Goal: Information Seeking & Learning: Learn about a topic

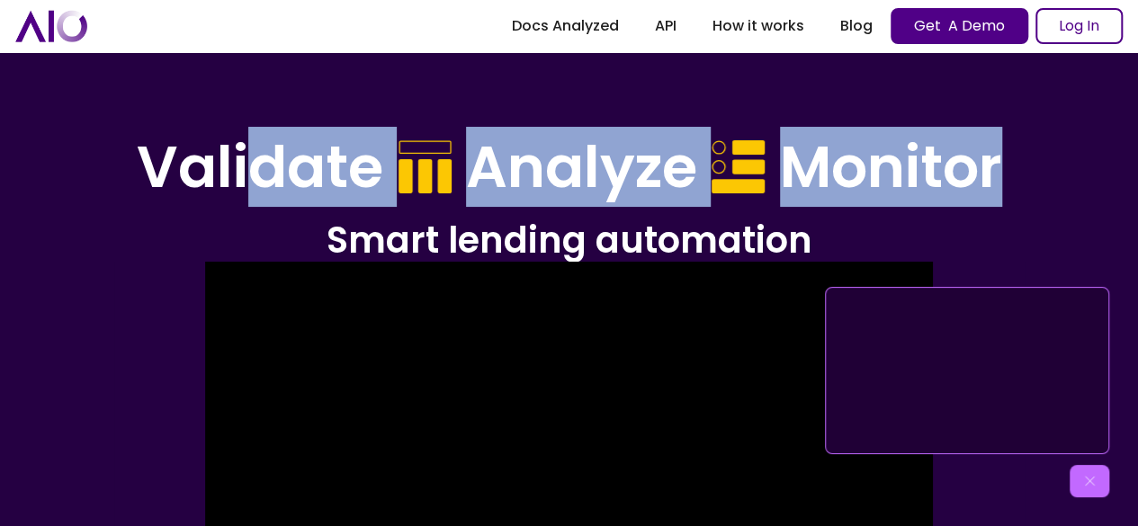
drag, startPoint x: 238, startPoint y: 175, endPoint x: 1092, endPoint y: 188, distance: 853.8
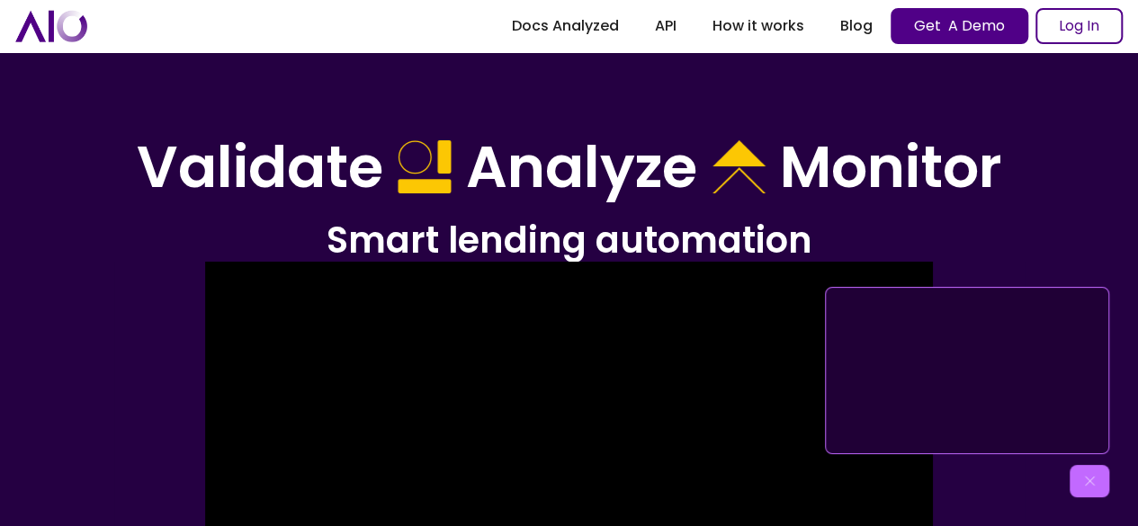
click at [1097, 476] on div "Get to know AIO" at bounding box center [1090, 481] width 40 height 32
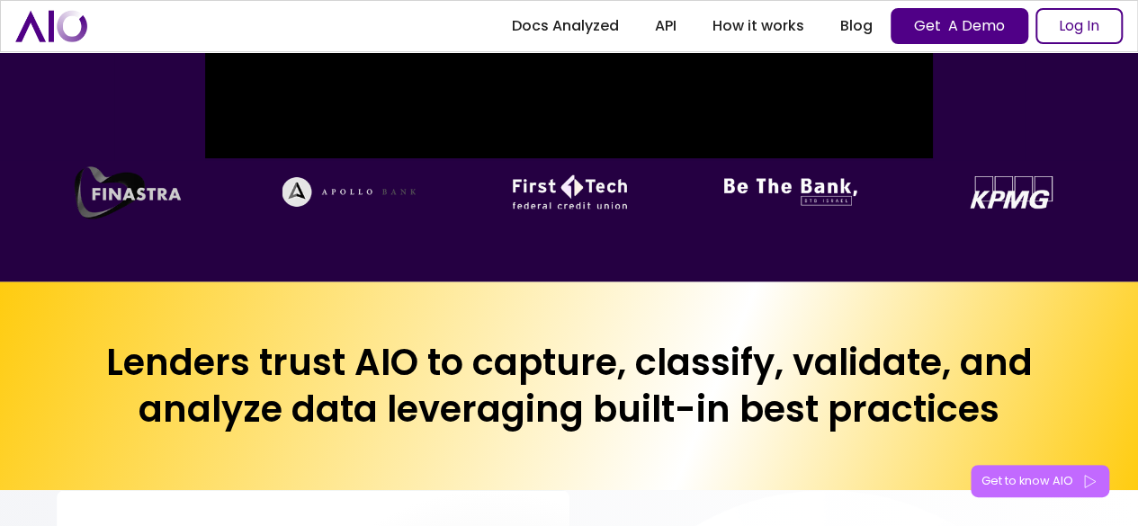
scroll to position [900, 0]
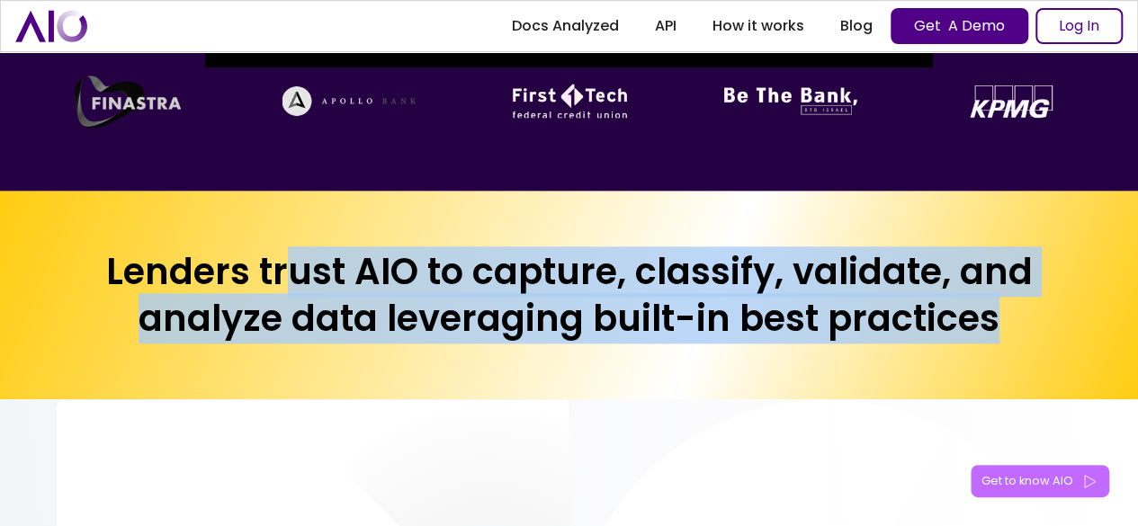
drag, startPoint x: 284, startPoint y: 255, endPoint x: 998, endPoint y: 379, distance: 723.9
click at [998, 379] on div "Lenders trust AIO to capture, classify, validate, and analyze data leveraging b…" at bounding box center [569, 295] width 1138 height 209
click at [396, 337] on h2 "Lenders trust AIO to capture, classify, validate, and analyze data leveraging b…" at bounding box center [569, 295] width 1025 height 94
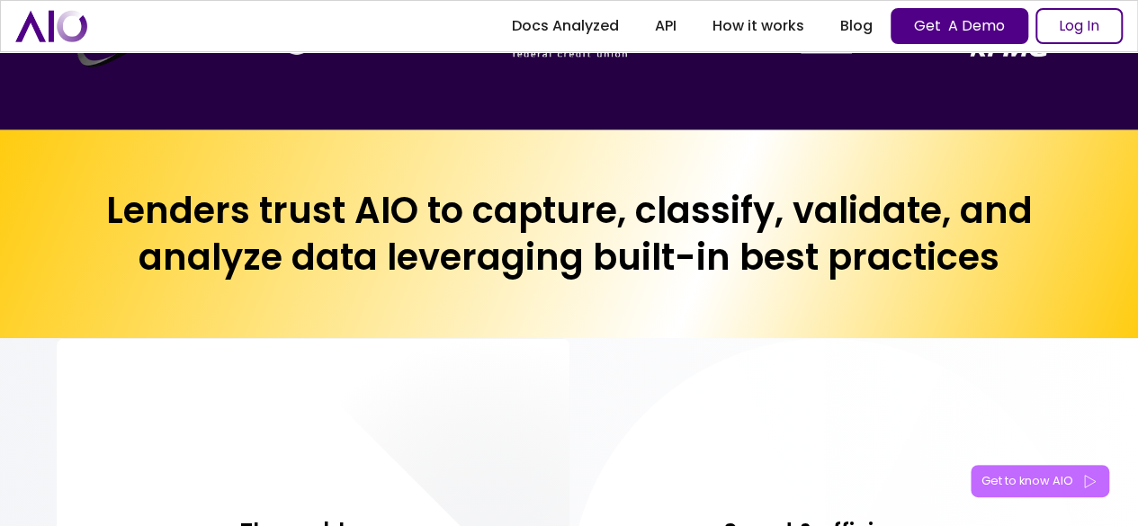
scroll to position [990, 0]
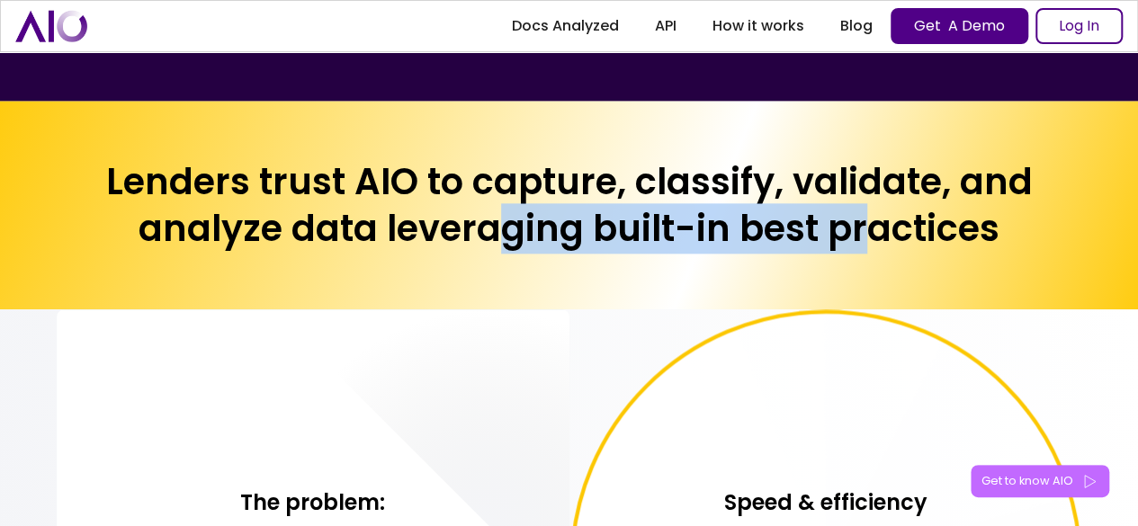
drag, startPoint x: 504, startPoint y: 228, endPoint x: 862, endPoint y: 247, distance: 358.6
click at [862, 247] on h2 "Lenders trust AIO to capture, classify, validate, and analyze data leveraging b…" at bounding box center [569, 205] width 1025 height 94
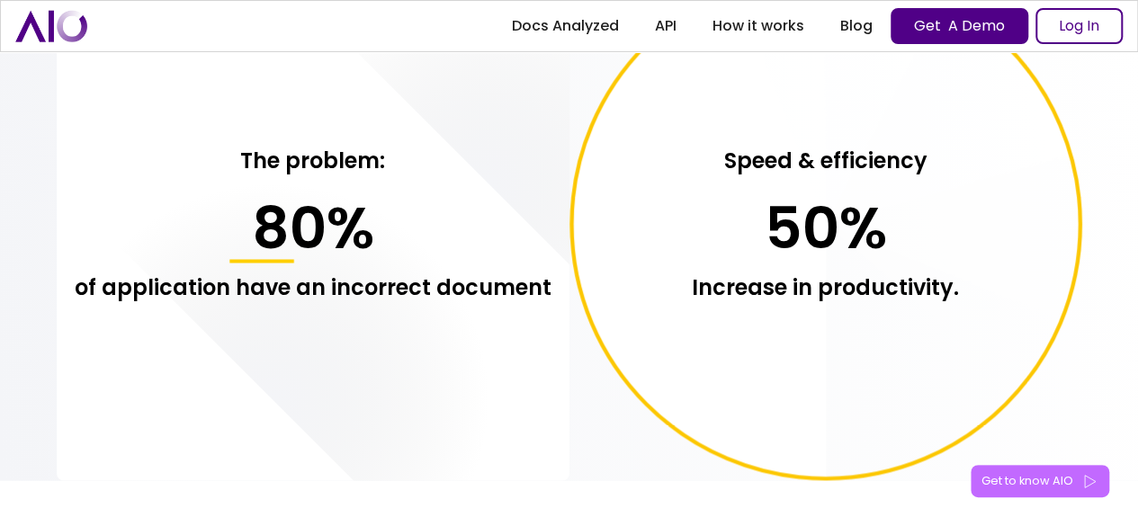
scroll to position [1349, 0]
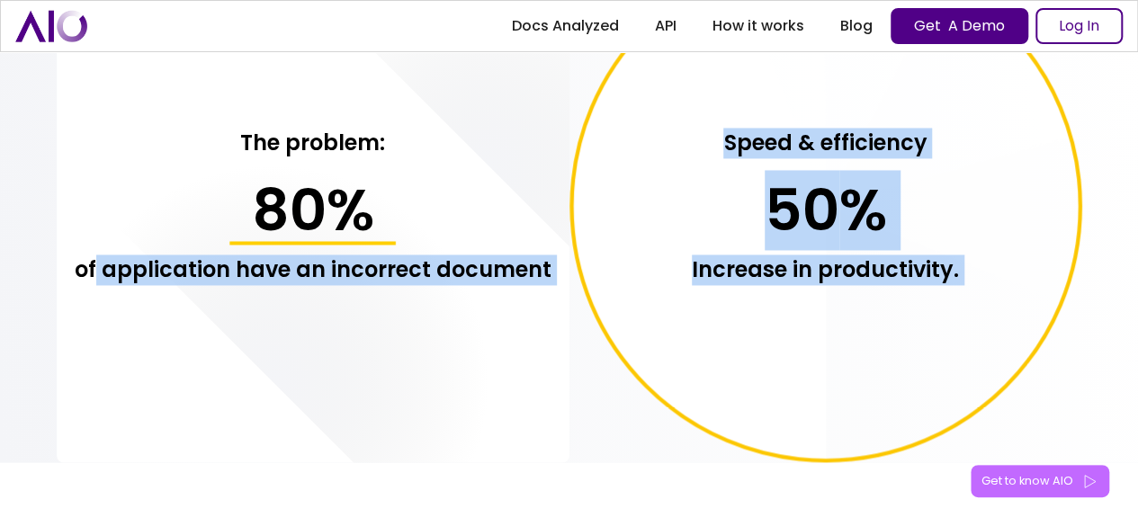
drag, startPoint x: 96, startPoint y: 278, endPoint x: 603, endPoint y: 264, distance: 506.7
click at [603, 264] on div "The problem: 80 % of application have an incorrect document Speed & efficiency …" at bounding box center [569, 206] width 1025 height 513
click at [506, 265] on h3 "of application have an incorrect document" at bounding box center [313, 270] width 477 height 31
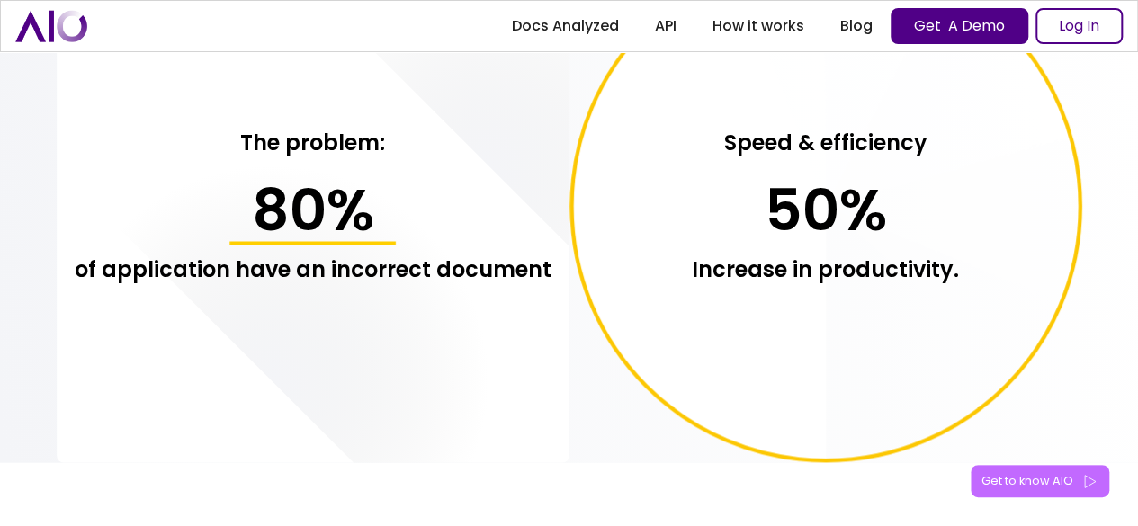
drag, startPoint x: 703, startPoint y: 139, endPoint x: 923, endPoint y: 264, distance: 252.2
click at [923, 264] on icon at bounding box center [825, 206] width 508 height 508
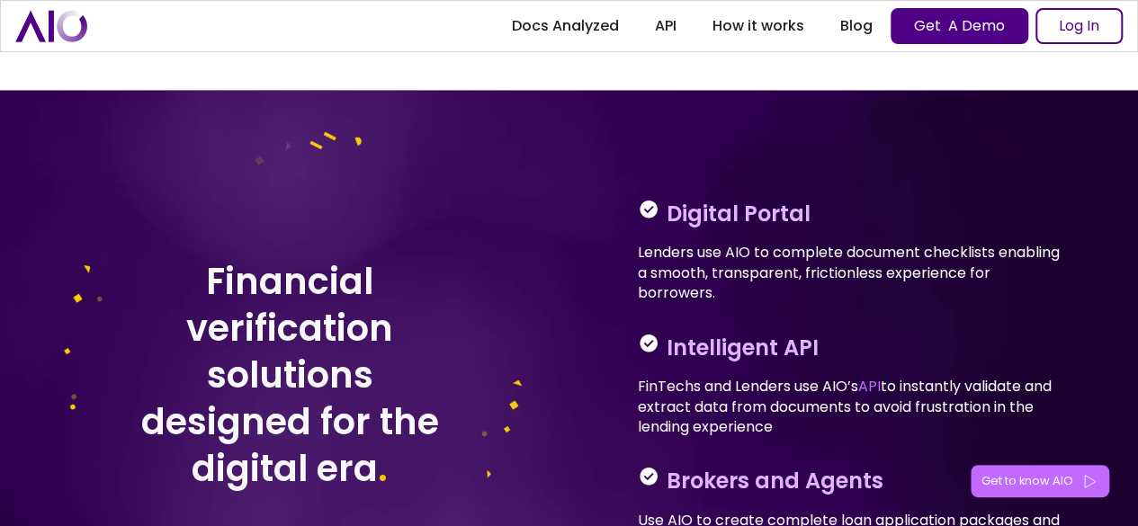
scroll to position [2249, 0]
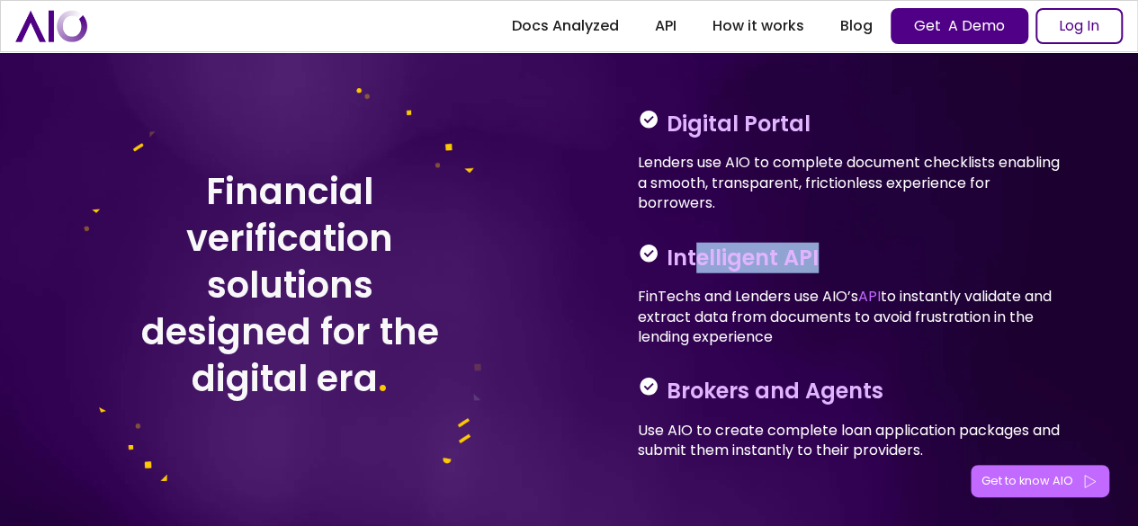
drag, startPoint x: 694, startPoint y: 249, endPoint x: 851, endPoint y: 250, distance: 157.4
click at [851, 250] on div "Intelligent API" at bounding box center [854, 258] width 432 height 31
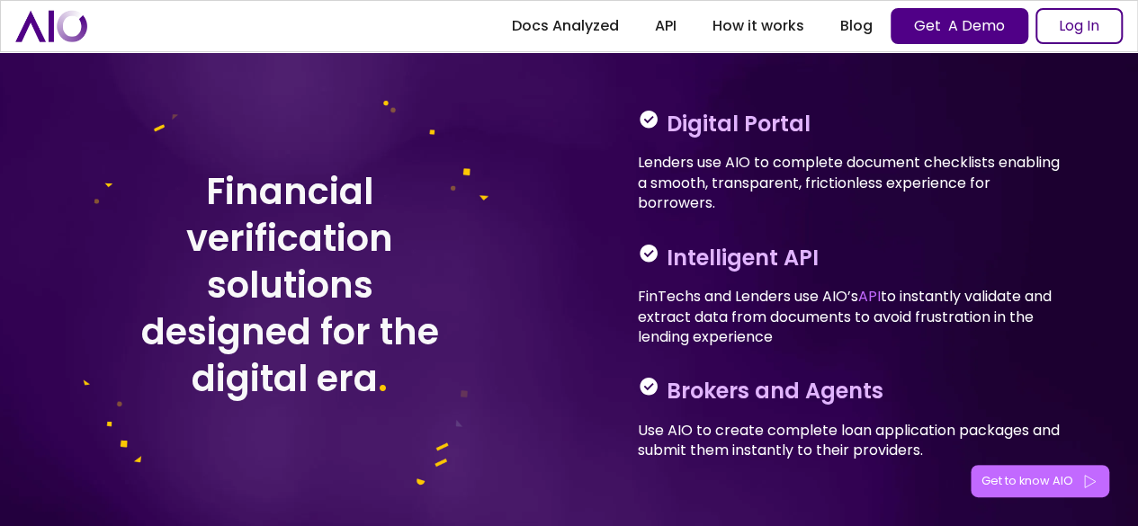
scroll to position [2339, 0]
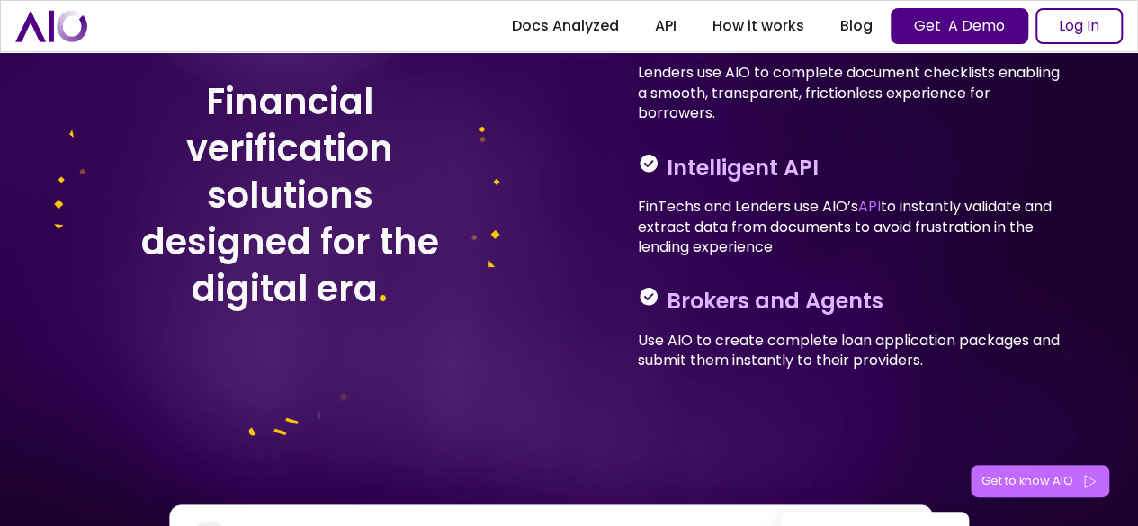
drag, startPoint x: 907, startPoint y: 194, endPoint x: 1106, endPoint y: 239, distance: 204.7
click at [1106, 239] on div "Digital Portal Lenders use AIO to complete document checklists enabling a smoot…" at bounding box center [853, 195] width 569 height 569
click at [1013, 214] on p "FinTechs and Lenders use AIO’s API to instantly validate and extract data from …" at bounding box center [854, 227] width 432 height 60
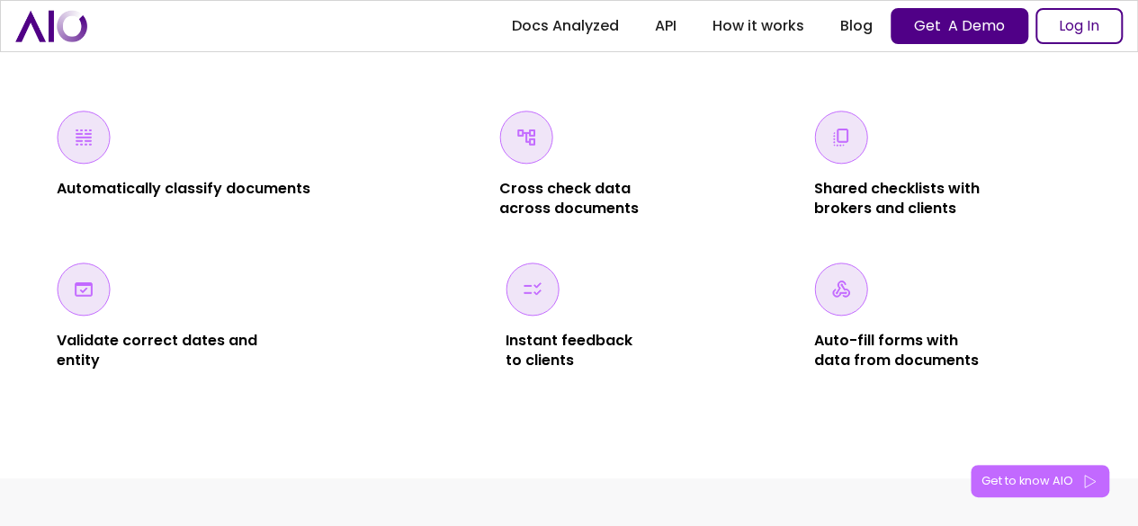
scroll to position [3508, 0]
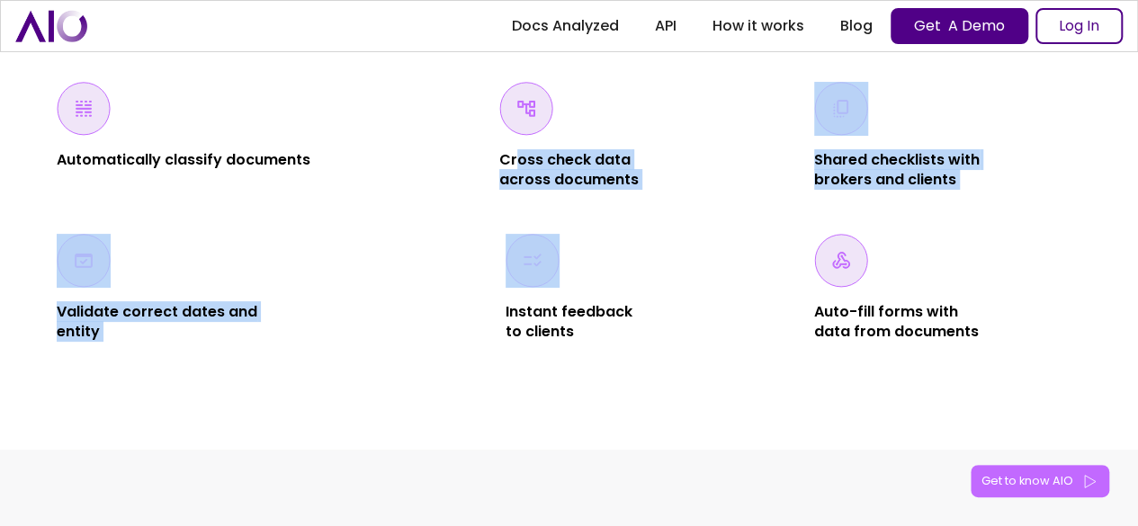
drag, startPoint x: 518, startPoint y: 161, endPoint x: 719, endPoint y: 224, distance: 210.3
click at [719, 224] on div "Automatically classify documents Cross check data across documents Shared check…" at bounding box center [569, 212] width 1025 height 261
click at [603, 192] on div "Automatically classify documents Cross check data across documents Shared check…" at bounding box center [569, 212] width 1025 height 261
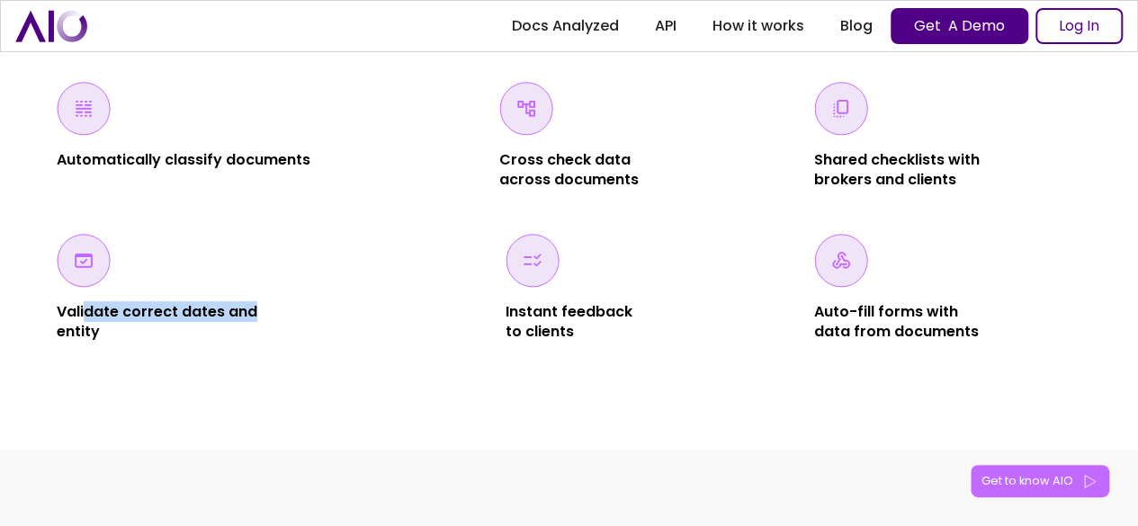
drag, startPoint x: 84, startPoint y: 307, endPoint x: 279, endPoint y: 312, distance: 195.3
click at [279, 312] on div "Automatically classify documents Cross check data across documents Shared check…" at bounding box center [569, 212] width 1025 height 261
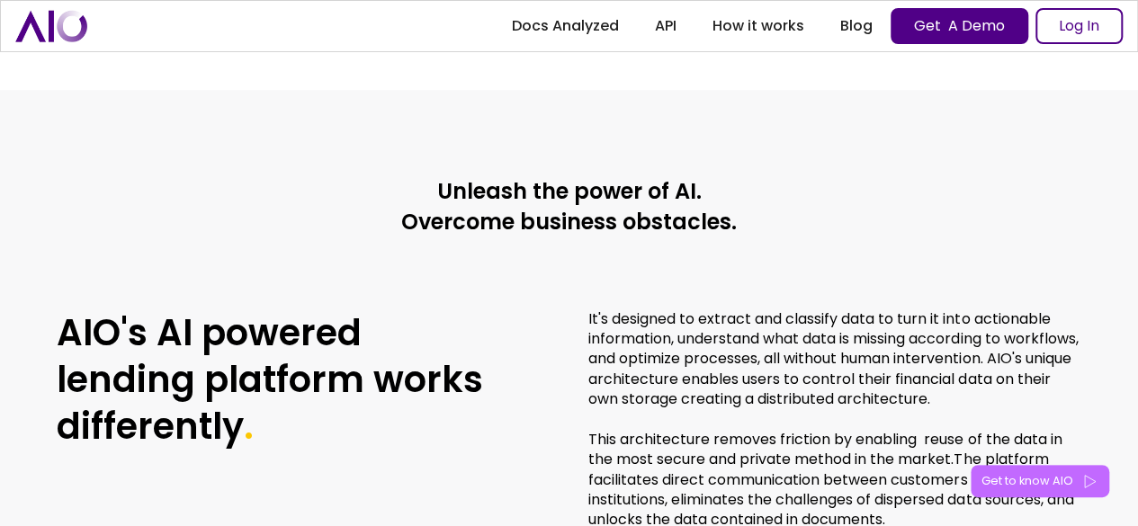
scroll to position [4048, 0]
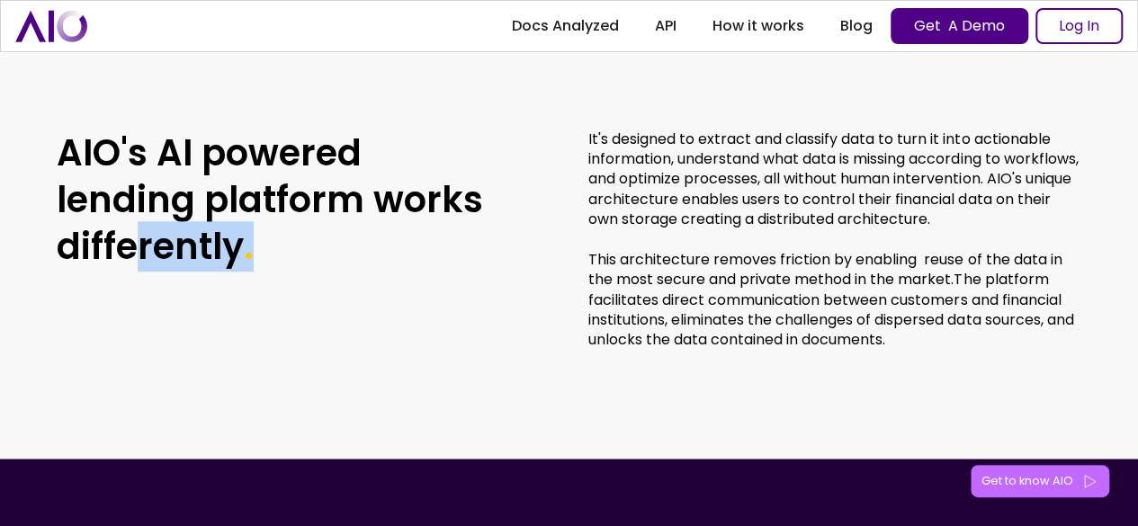
drag, startPoint x: 130, startPoint y: 251, endPoint x: 405, endPoint y: 268, distance: 275.8
click at [405, 268] on h2 "AIO's AI powered lending platform works differently ." at bounding box center [273, 240] width 432 height 221
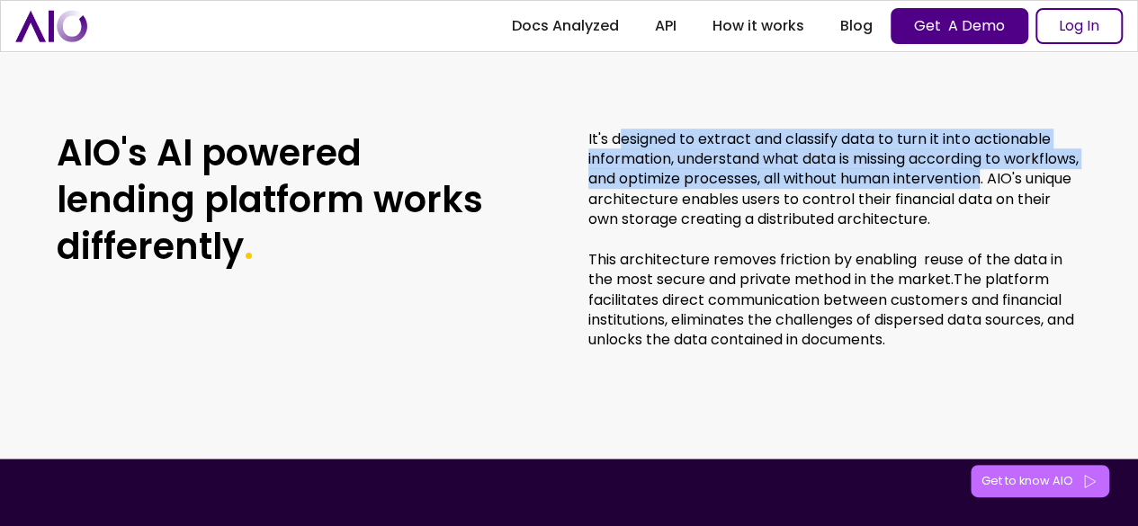
drag, startPoint x: 620, startPoint y: 129, endPoint x: 1065, endPoint y: 202, distance: 451.2
click at [1065, 196] on p "It's designed to extract and classify data to turn it into actionable informati…" at bounding box center [834, 240] width 493 height 221
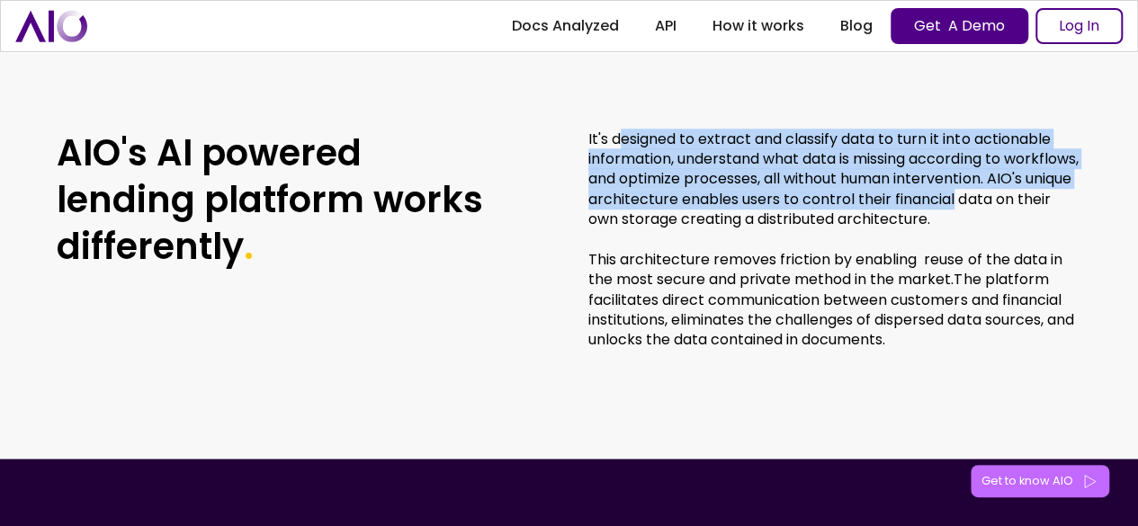
click at [1065, 202] on p "It's designed to extract and classify data to turn it into actionable informati…" at bounding box center [834, 240] width 493 height 221
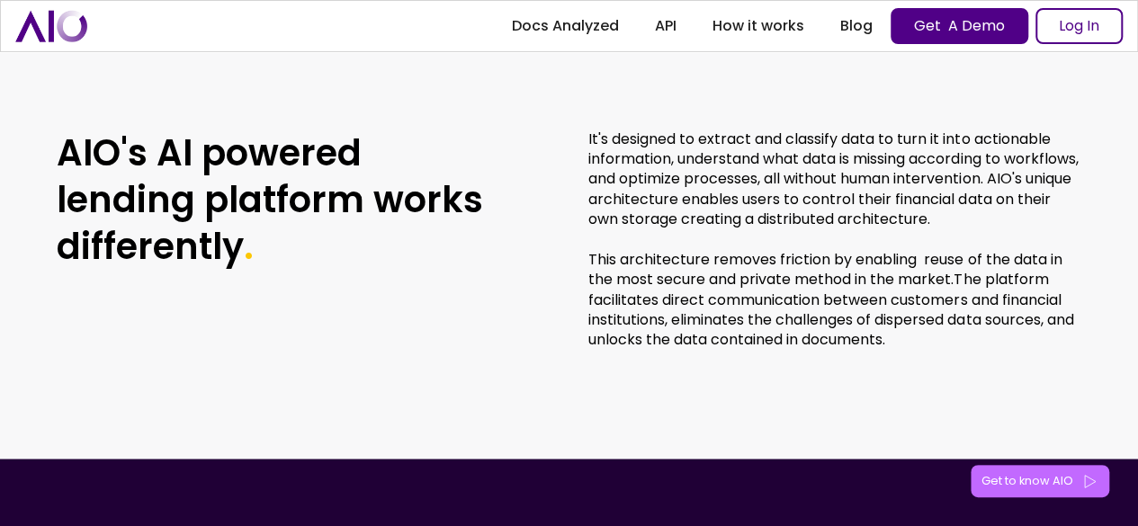
scroll to position [4138, 0]
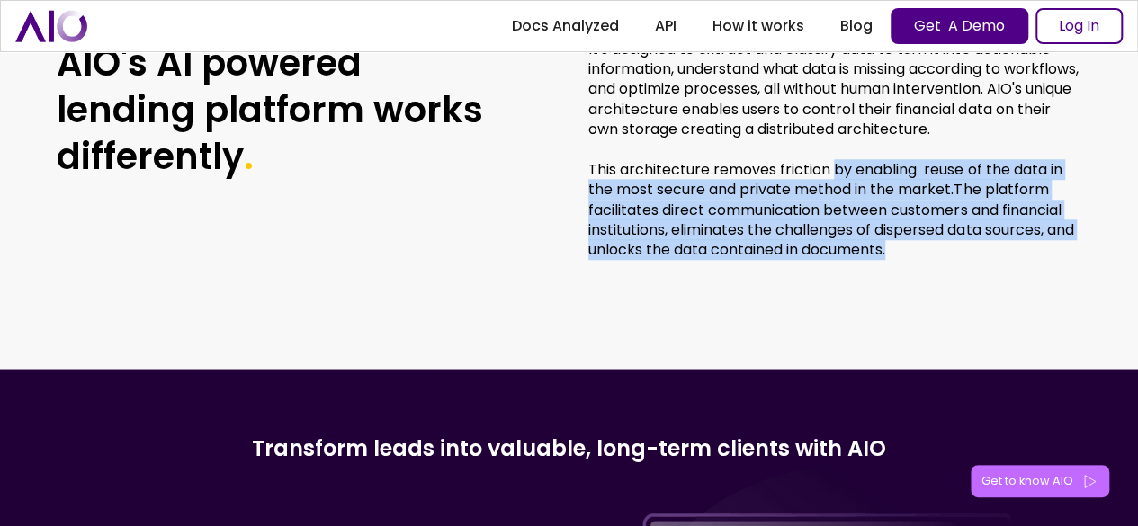
drag, startPoint x: 833, startPoint y: 174, endPoint x: 1099, endPoint y: 273, distance: 284.1
click at [1099, 273] on div "Unleash the power of AI. Overcome business obstacles. AIO's AI powered lending …" at bounding box center [569, 94] width 1138 height 548
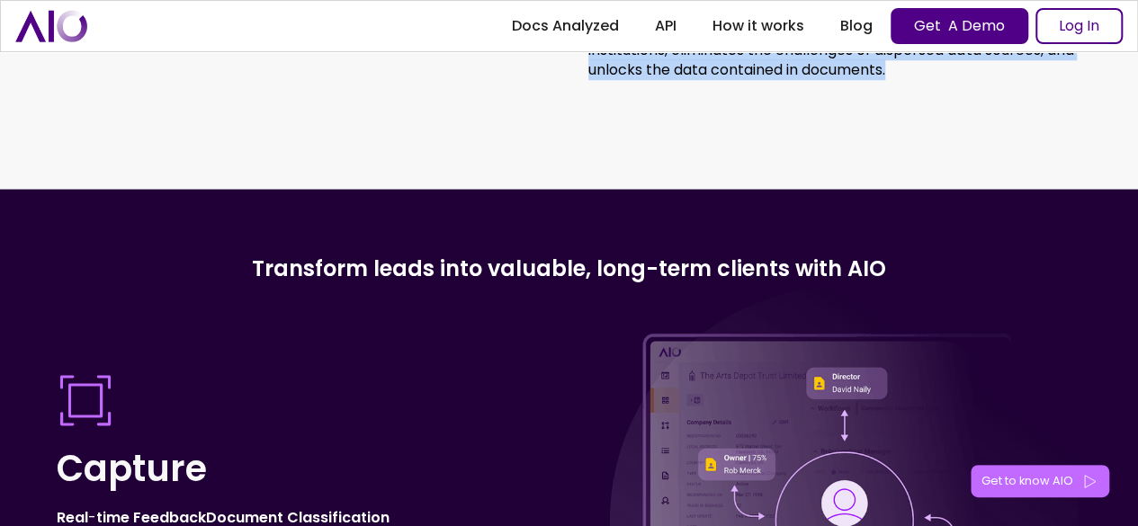
scroll to position [4498, 0]
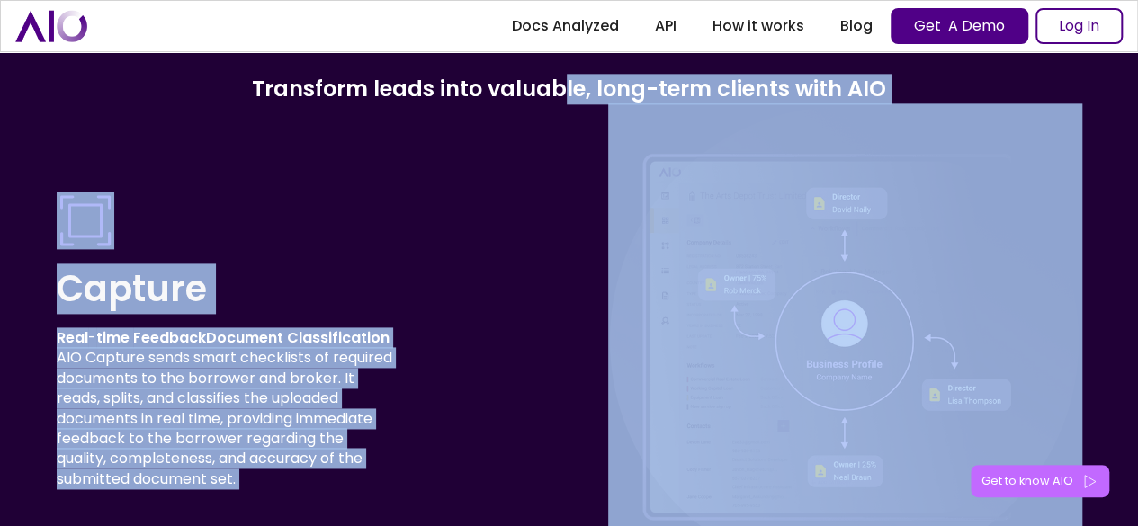
drag, startPoint x: 558, startPoint y: 89, endPoint x: 922, endPoint y: 116, distance: 365.3
click at [922, 116] on img at bounding box center [844, 339] width 473 height 473
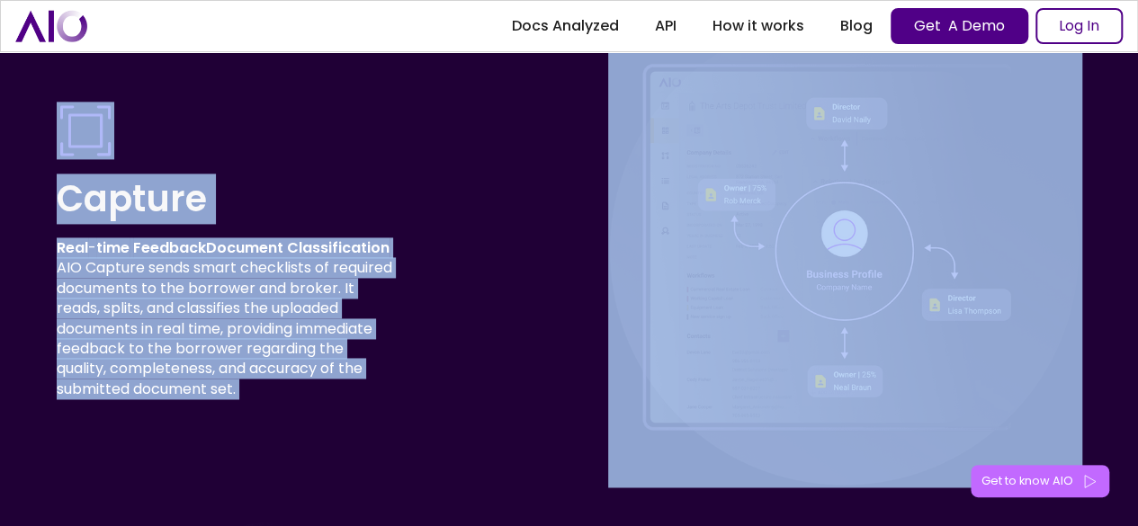
click at [390, 138] on div at bounding box center [225, 131] width 337 height 58
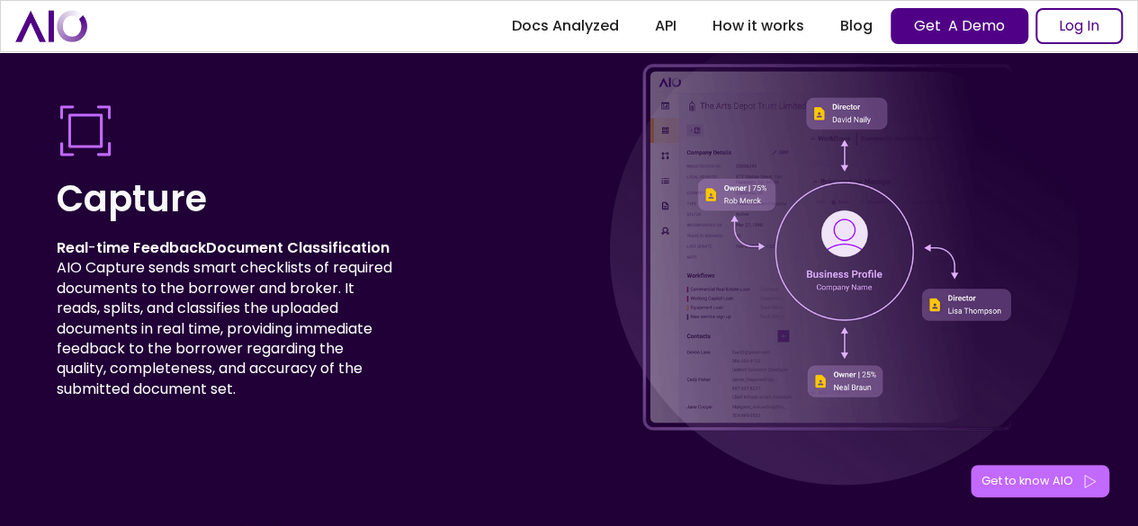
scroll to position [4678, 0]
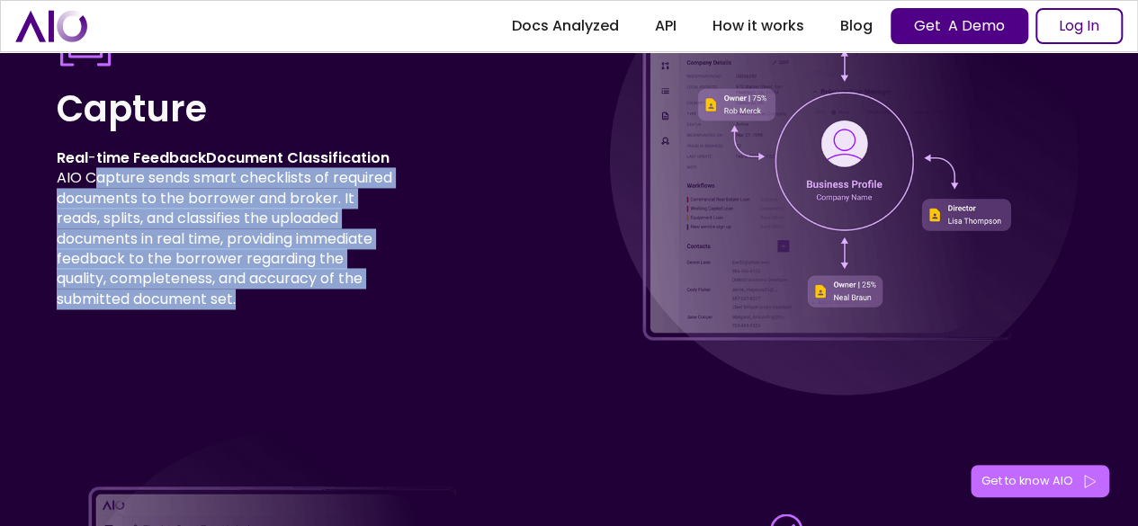
drag, startPoint x: 98, startPoint y: 178, endPoint x: 403, endPoint y: 310, distance: 332.4
click at [403, 310] on div "Capture Real - time FeedbackDocument Classification AIO Capture sends smart che…" at bounding box center [569, 160] width 1025 height 473
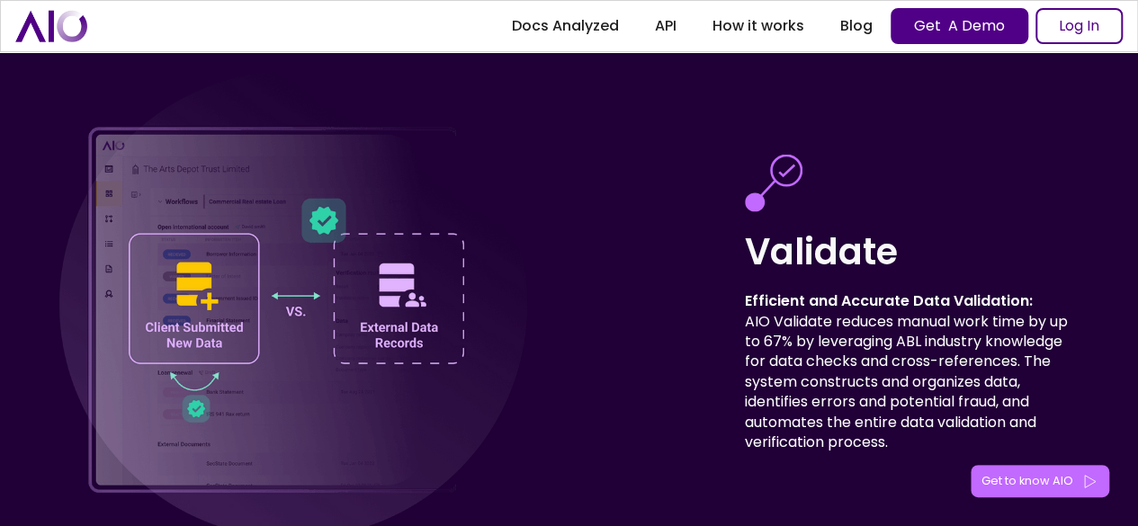
scroll to position [5127, 0]
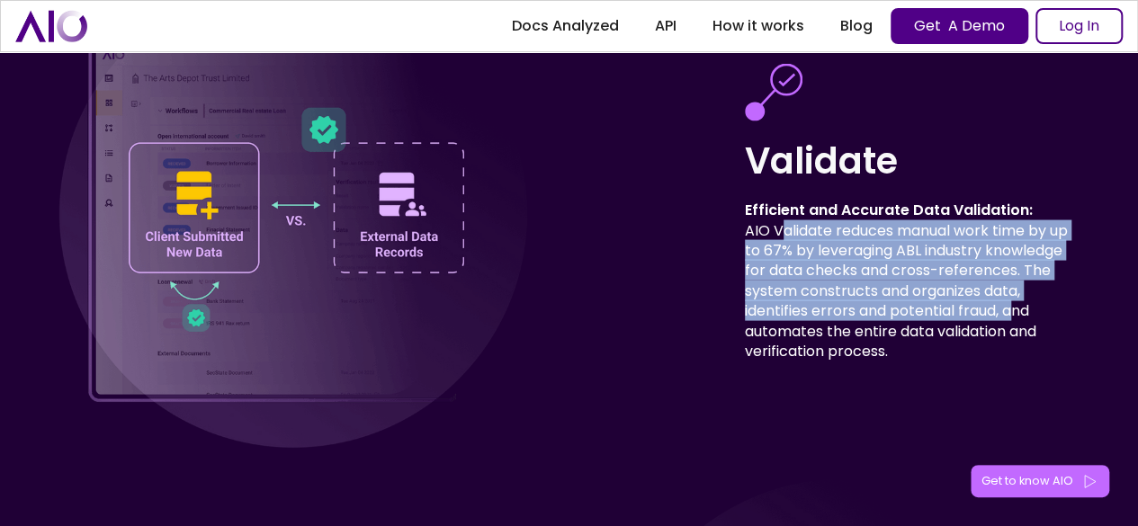
drag, startPoint x: 784, startPoint y: 242, endPoint x: 1016, endPoint y: 321, distance: 245.2
click at [1016, 321] on p "Efficient and Accurate Data Validation: AIO Validate reduces manual work time b…" at bounding box center [913, 281] width 337 height 161
click at [956, 298] on p "Efficient and Accurate Data Validation: AIO Validate reduces manual work time b…" at bounding box center [913, 281] width 337 height 161
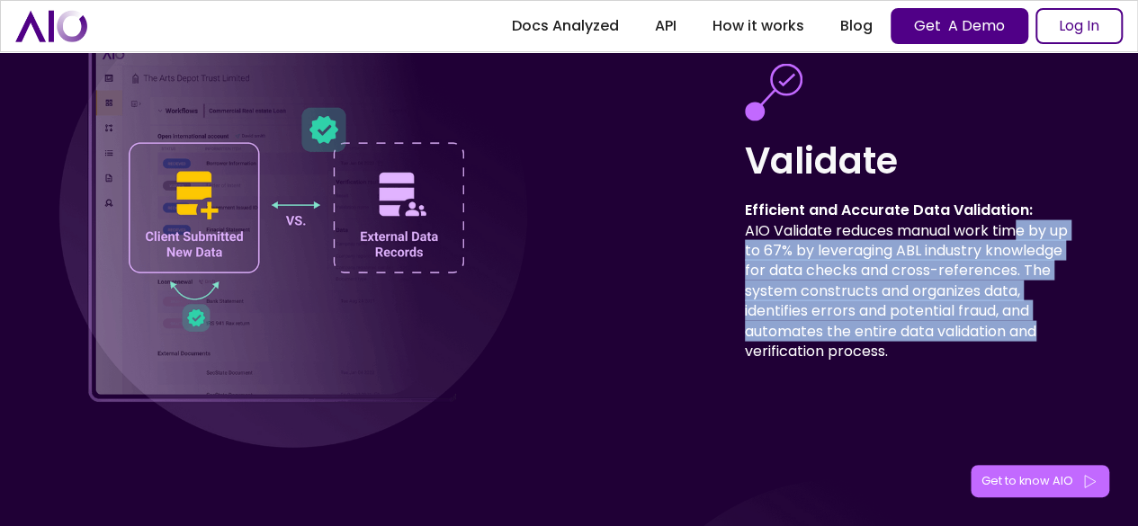
drag, startPoint x: 1021, startPoint y: 242, endPoint x: 1139, endPoint y: 332, distance: 148.3
click at [964, 294] on p "Efficient and Accurate Data Validation: AIO Validate reduces manual work time b…" at bounding box center [913, 281] width 337 height 161
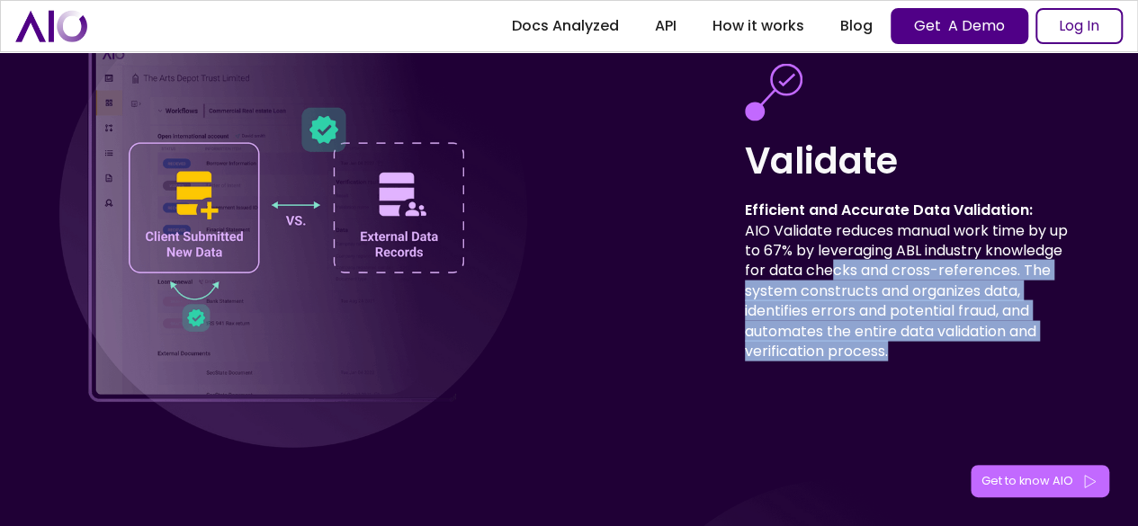
drag, startPoint x: 833, startPoint y: 279, endPoint x: 1044, endPoint y: 422, distance: 255.2
click at [1044, 422] on div "Validate Efficient and Accurate Data Validation: AIO Validate reduces manual wo…" at bounding box center [569, 213] width 1025 height 473
click at [932, 354] on p "Efficient and Accurate Data Validation: AIO Validate reduces manual work time b…" at bounding box center [913, 281] width 337 height 161
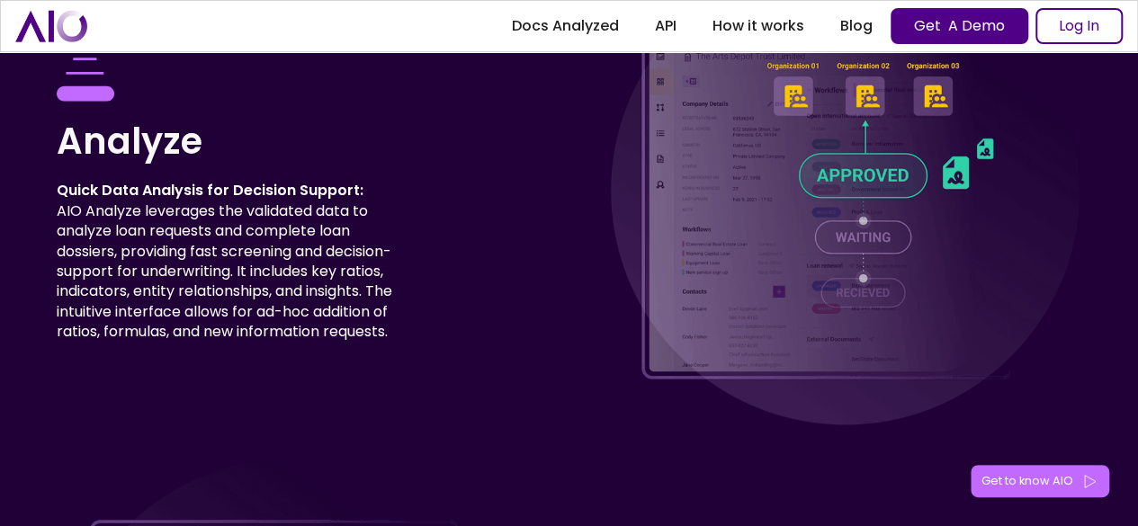
scroll to position [5577, 0]
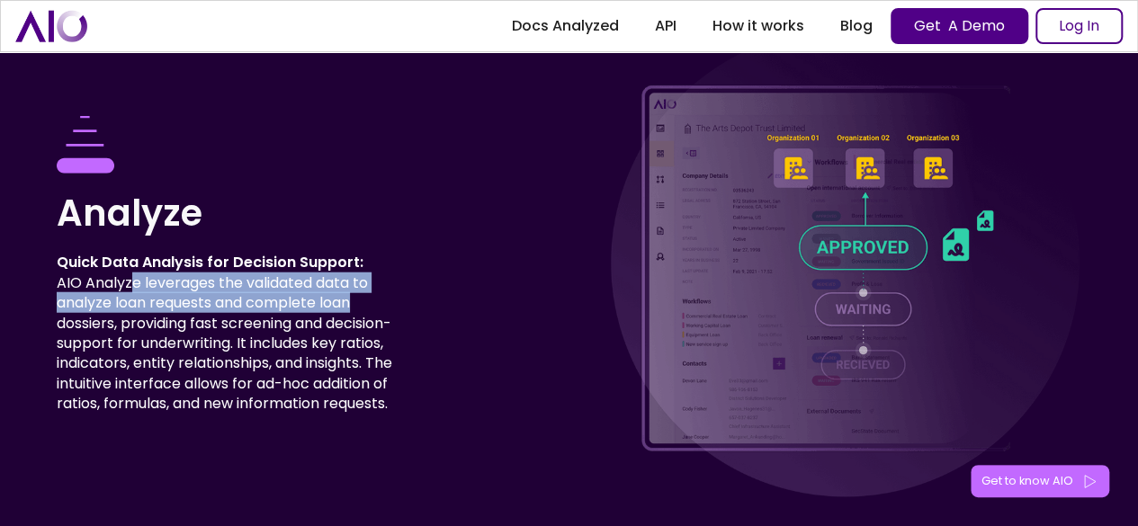
drag, startPoint x: 134, startPoint y: 282, endPoint x: 359, endPoint y: 311, distance: 226.8
click at [359, 311] on p "Quick Data Analysis for Decision Support: AIO Analyze leverages the validated d…" at bounding box center [225, 333] width 337 height 161
click at [182, 291] on p "Quick Data Analysis for Decision Support: AIO Analyze leverages the validated d…" at bounding box center [225, 333] width 337 height 161
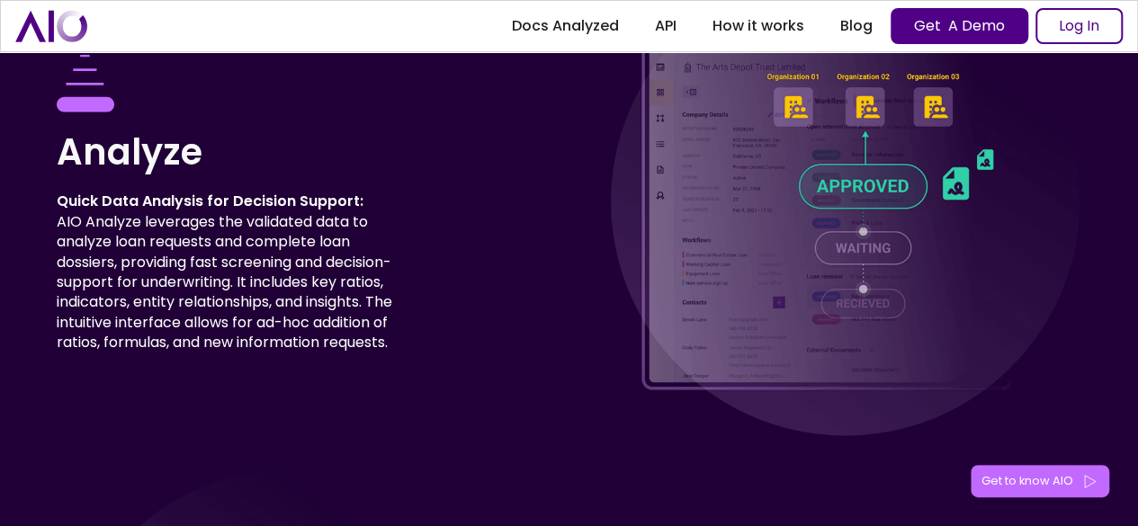
scroll to position [5667, 0]
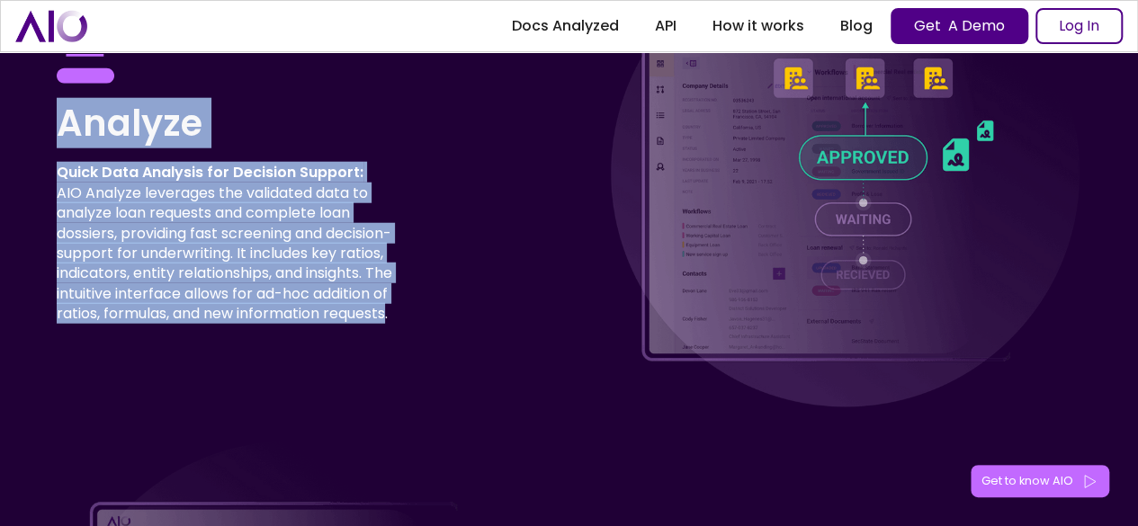
drag, startPoint x: 206, startPoint y: 344, endPoint x: 3, endPoint y: 137, distance: 290.1
copy div "Analyze Quick Data Analysis for Decision Support: AIO Analyze leverages the val…"
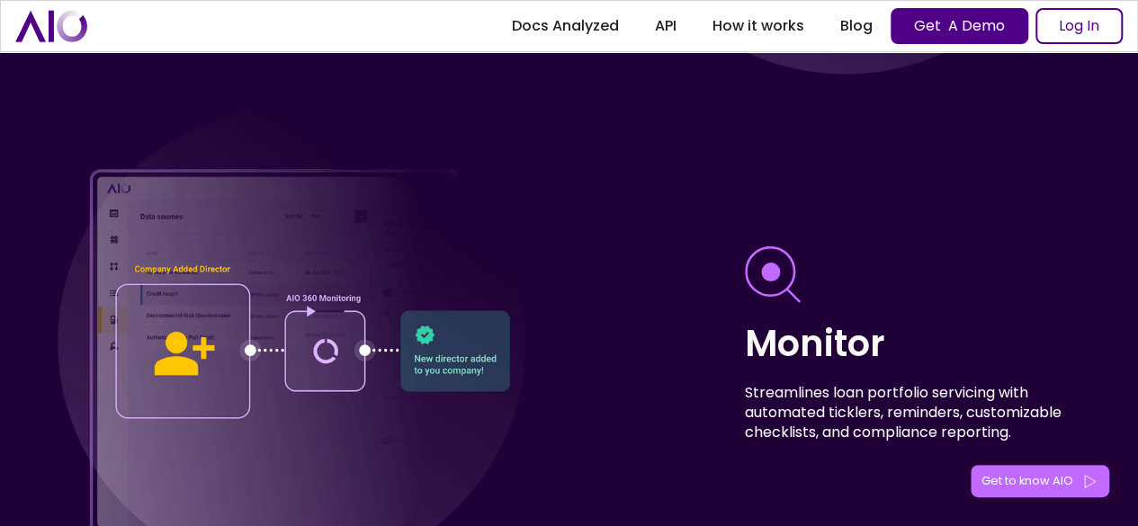
scroll to position [6027, 0]
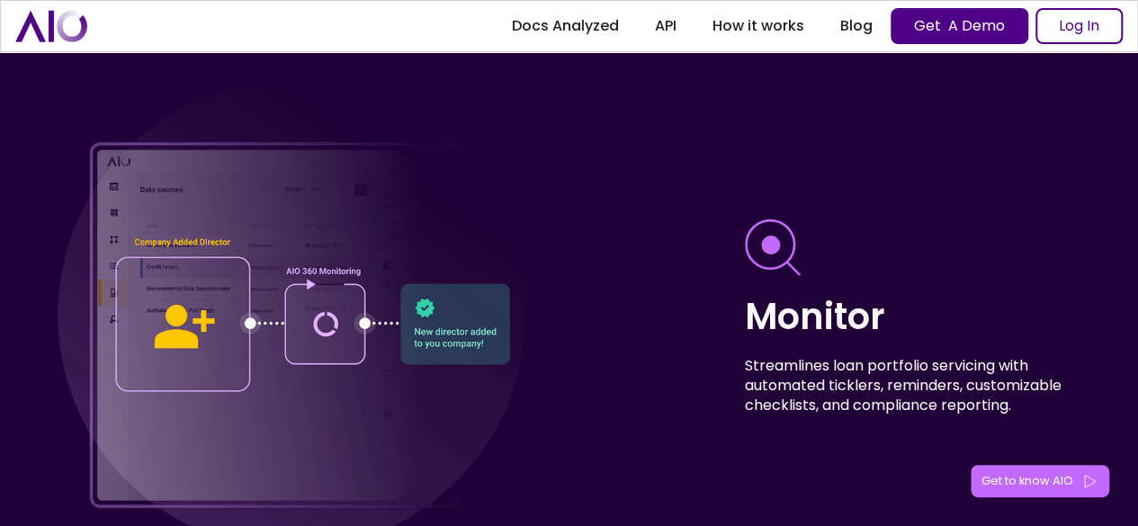
click at [632, 300] on div at bounding box center [353, 317] width 592 height 473
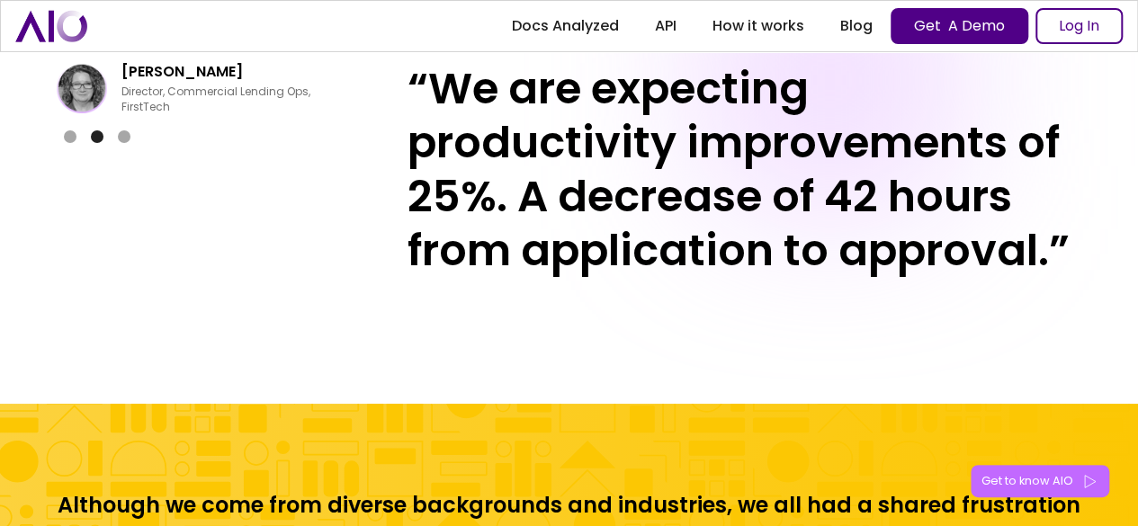
scroll to position [6657, 0]
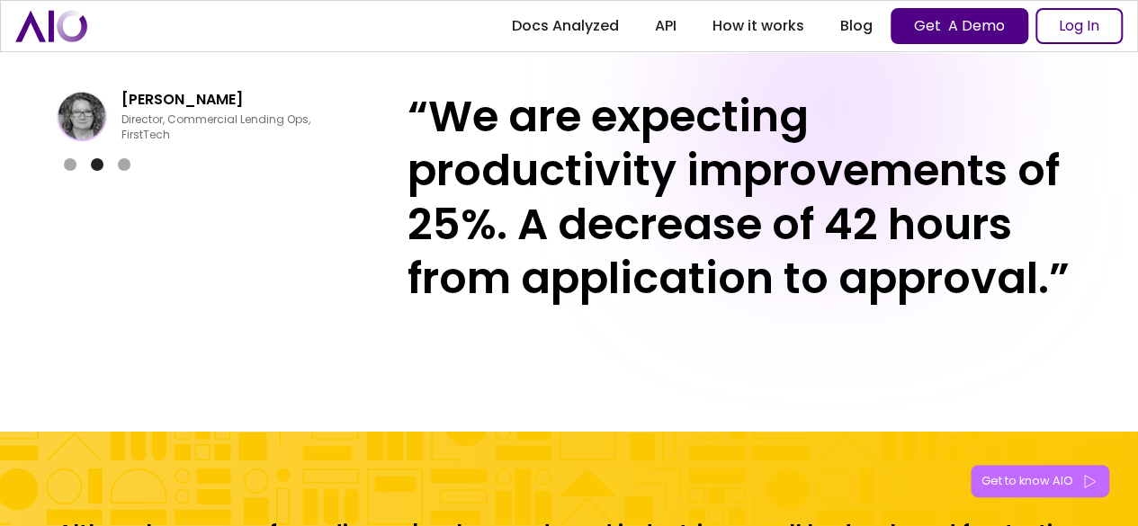
click at [130, 171] on div "Show slide 3 of 3" at bounding box center [124, 164] width 13 height 13
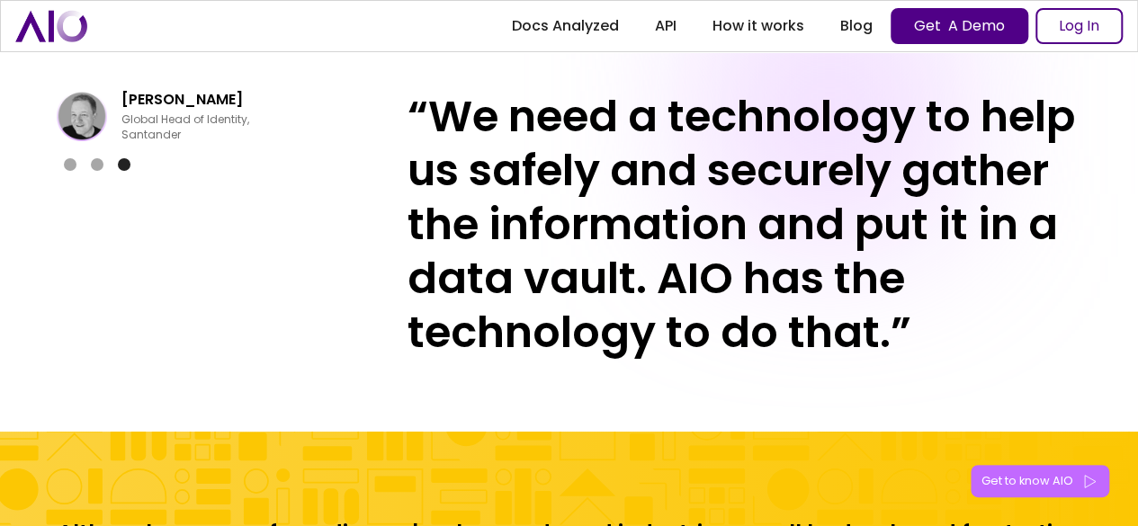
click at [63, 183] on div "carousel" at bounding box center [97, 176] width 81 height 36
click at [72, 171] on div "Show slide 1 of 3" at bounding box center [70, 164] width 13 height 13
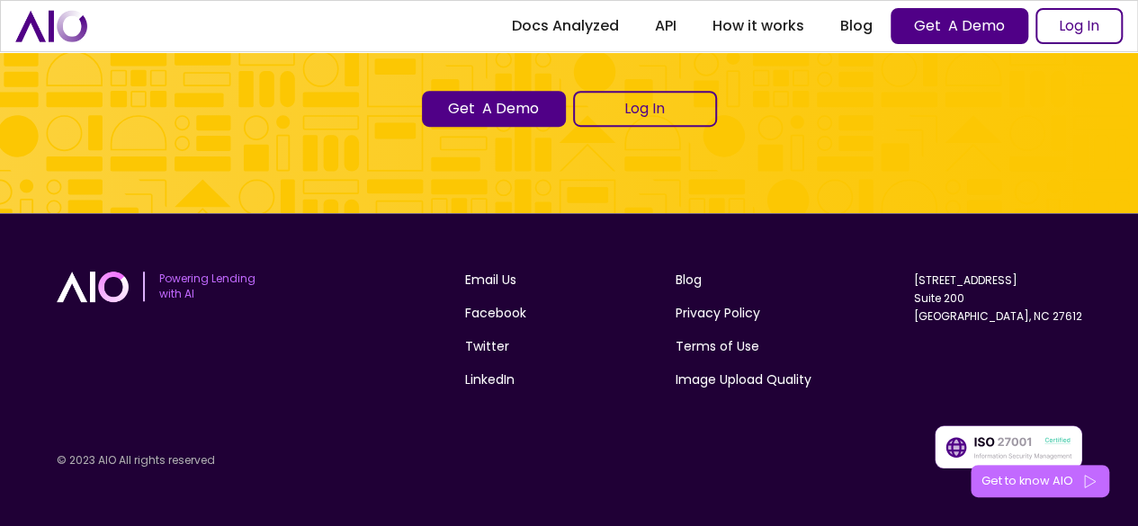
scroll to position [7416, 0]
click at [596, 24] on link "Docs Analyzed" at bounding box center [565, 26] width 143 height 32
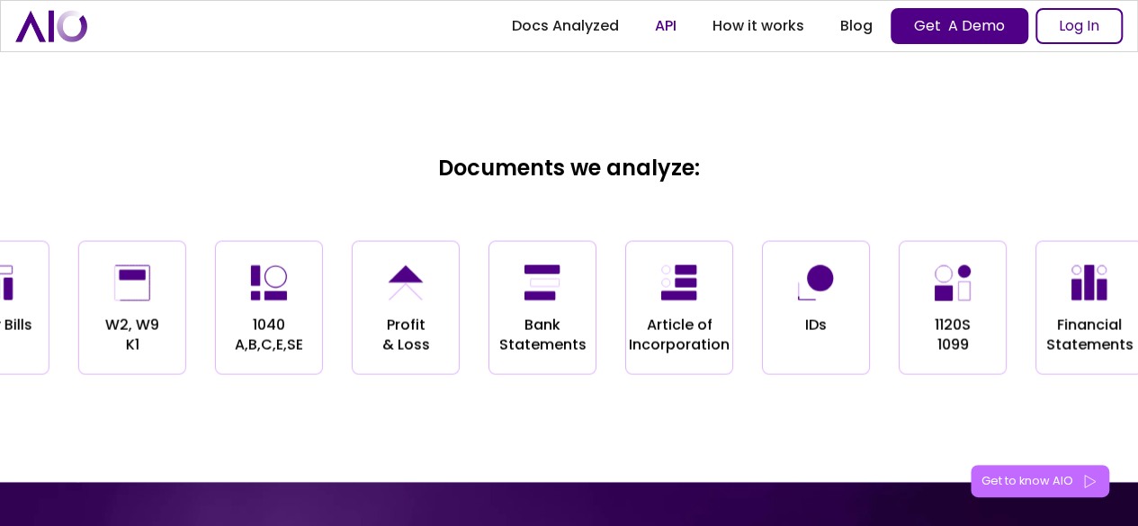
scroll to position [1760, 0]
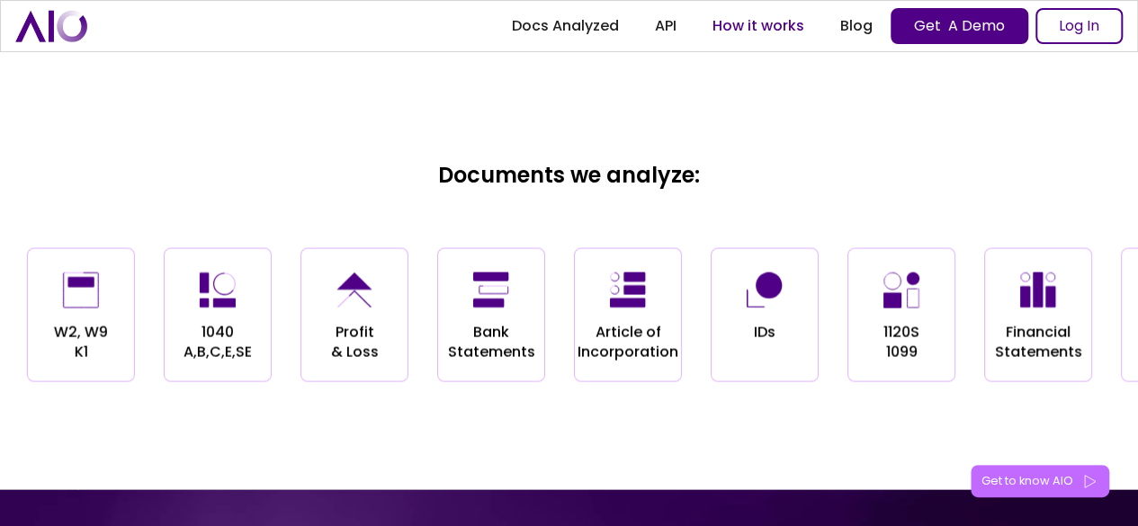
click at [772, 29] on link "How it works" at bounding box center [758, 26] width 128 height 32
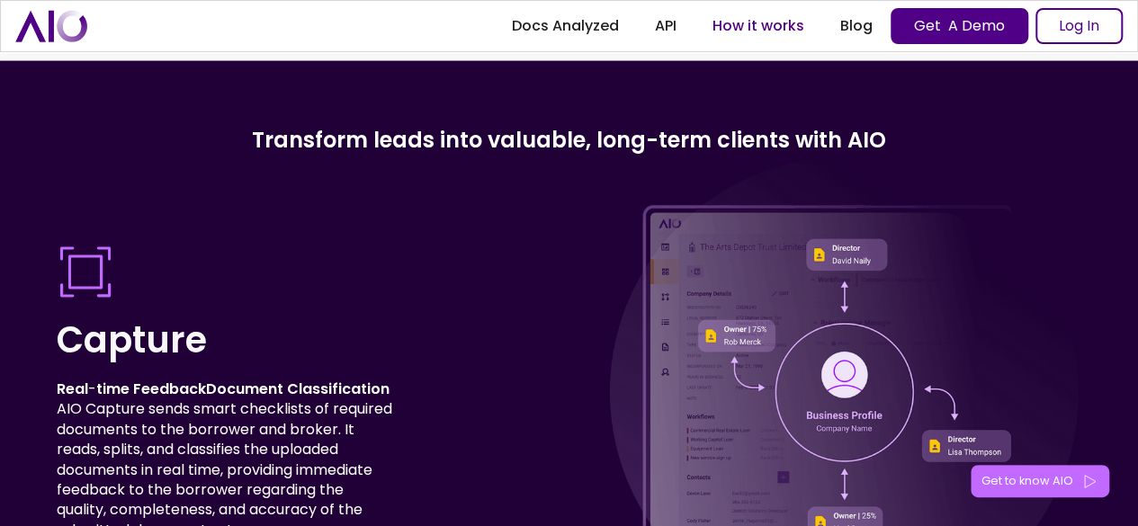
scroll to position [4454, 0]
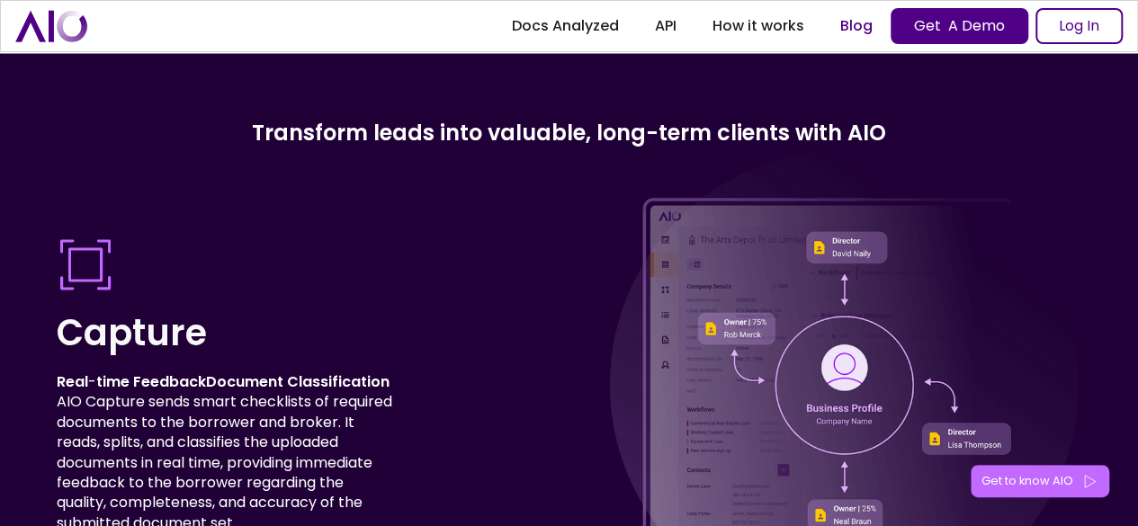
click at [848, 23] on link "Blog" at bounding box center [856, 26] width 68 height 32
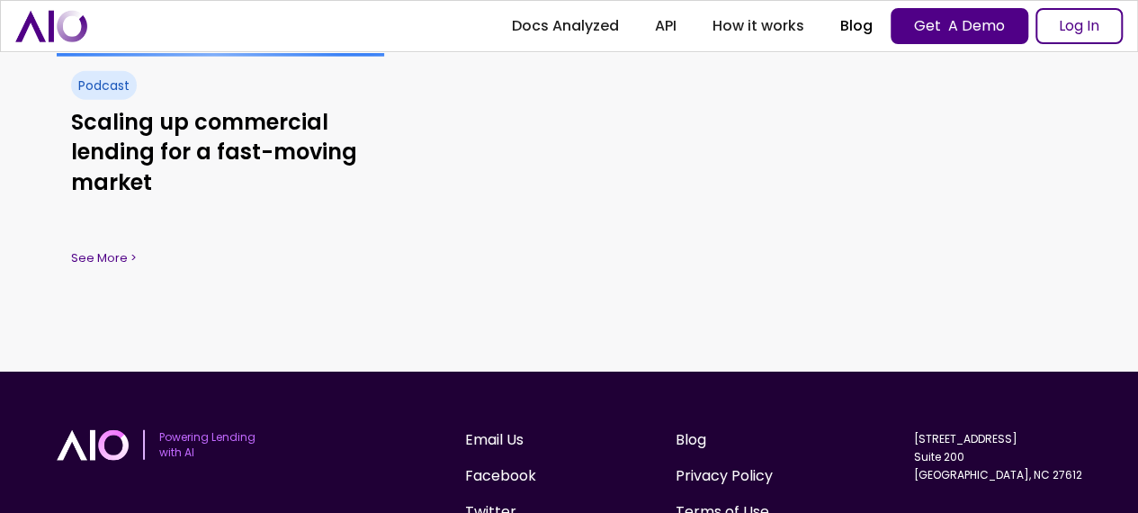
scroll to position [2249, 0]
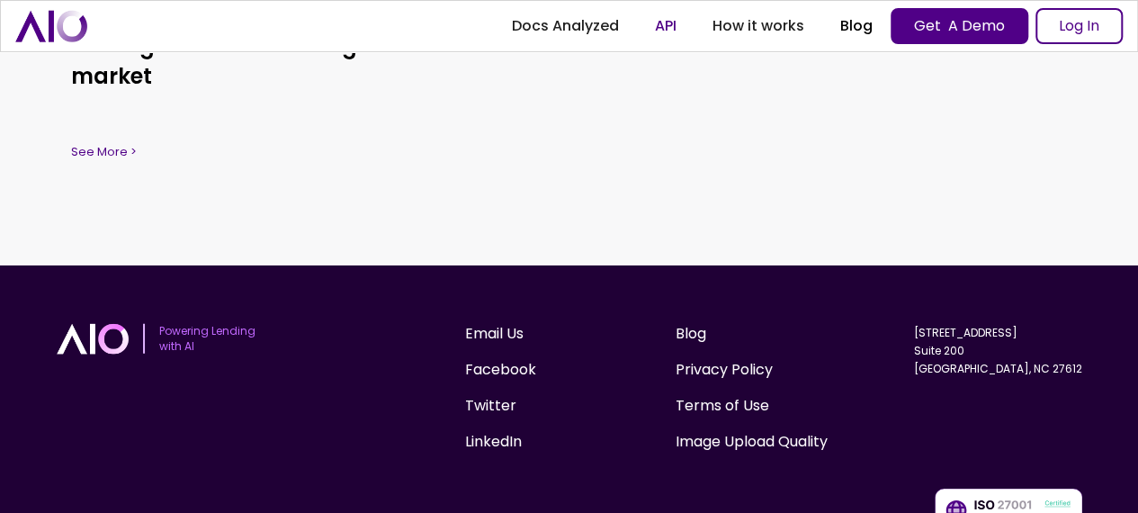
click at [658, 32] on link "API" at bounding box center [666, 26] width 58 height 32
